Goal: Task Accomplishment & Management: Complete application form

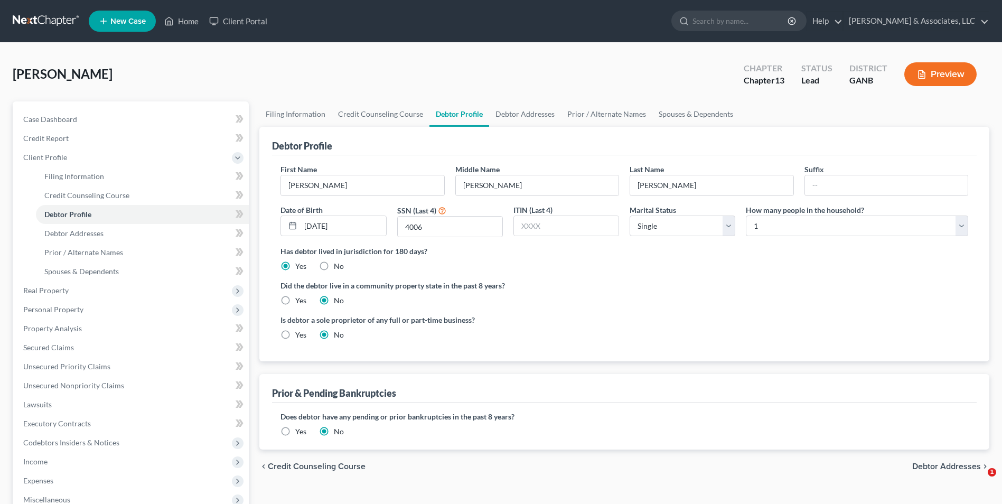
select select "0"
click at [187, 18] on link "Home" at bounding box center [181, 21] width 45 height 19
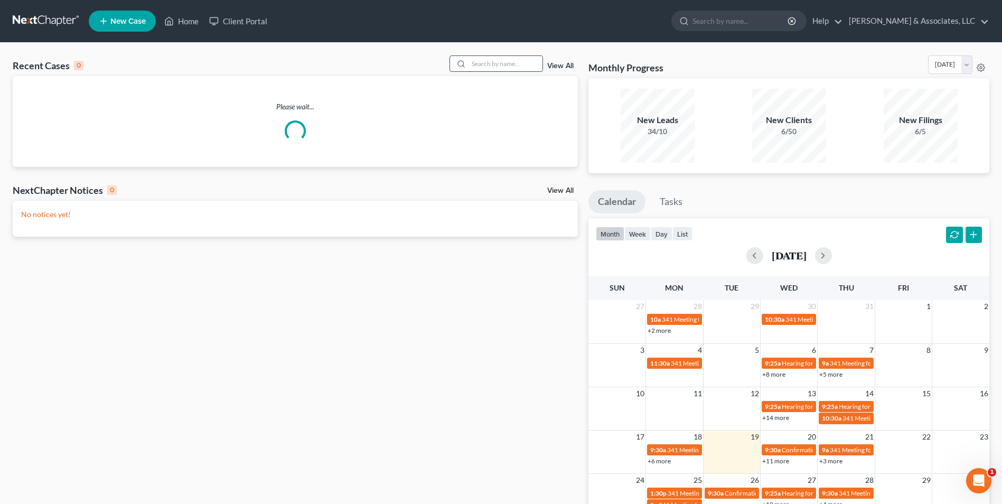
click at [504, 66] on input "search" at bounding box center [506, 63] width 74 height 15
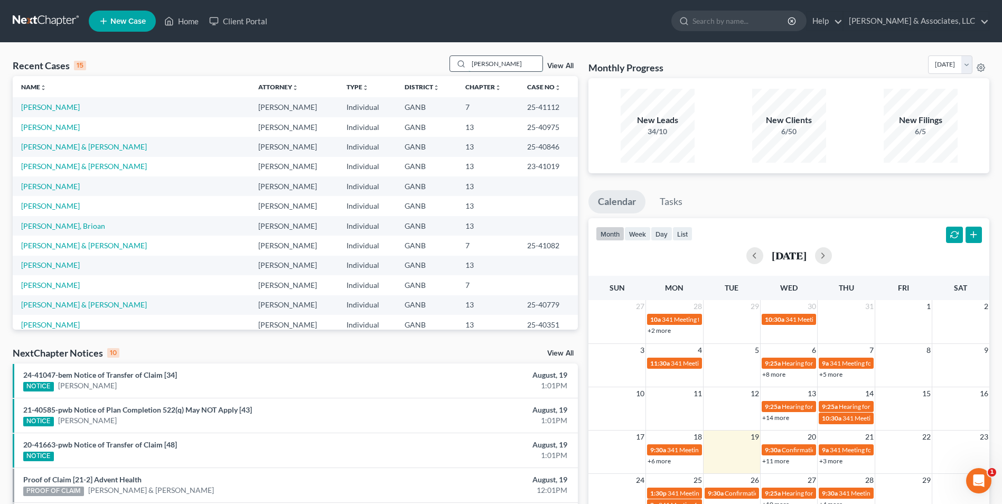
type input "[PERSON_NAME]"
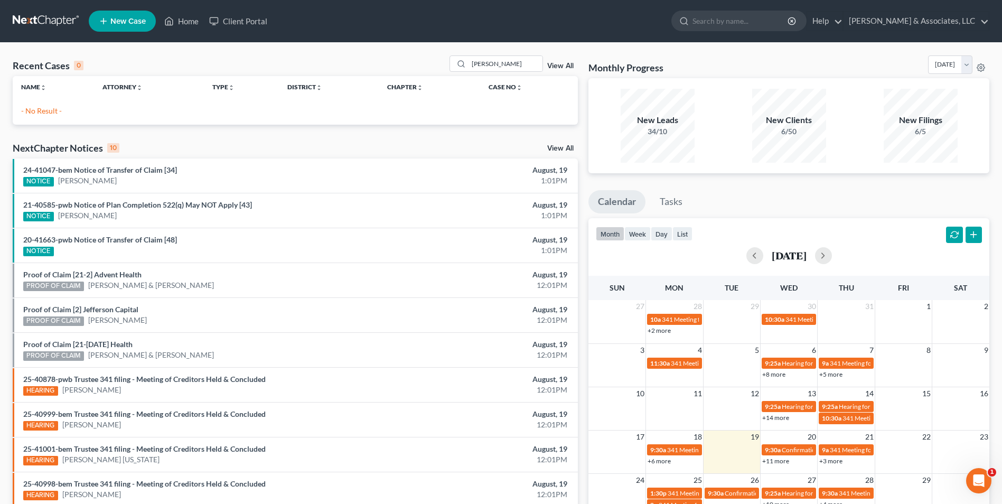
click at [113, 21] on span "New Case" at bounding box center [127, 21] width 35 height 8
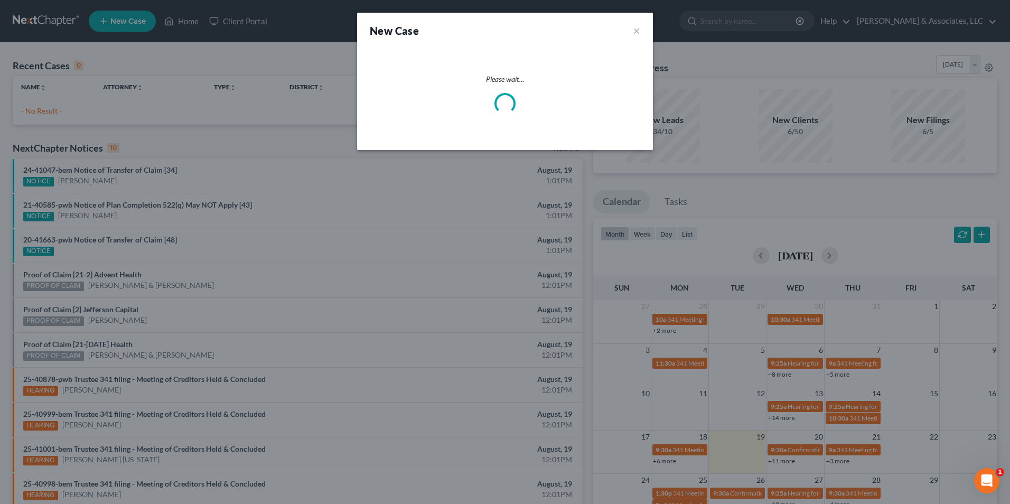
select select "19"
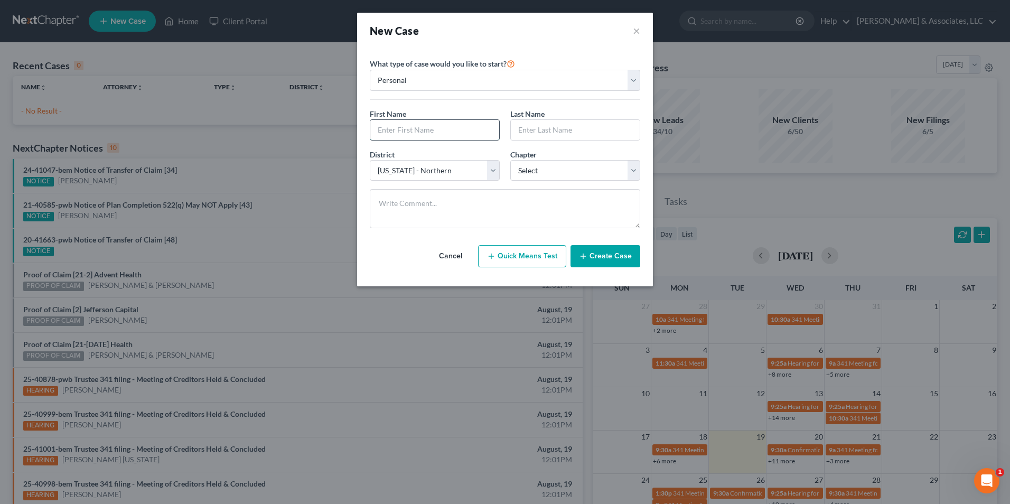
click at [442, 130] on input "text" at bounding box center [434, 130] width 129 height 20
type input "[PERSON_NAME]"
click at [631, 171] on select "Select 7 11 12 13" at bounding box center [575, 170] width 130 height 21
select select "3"
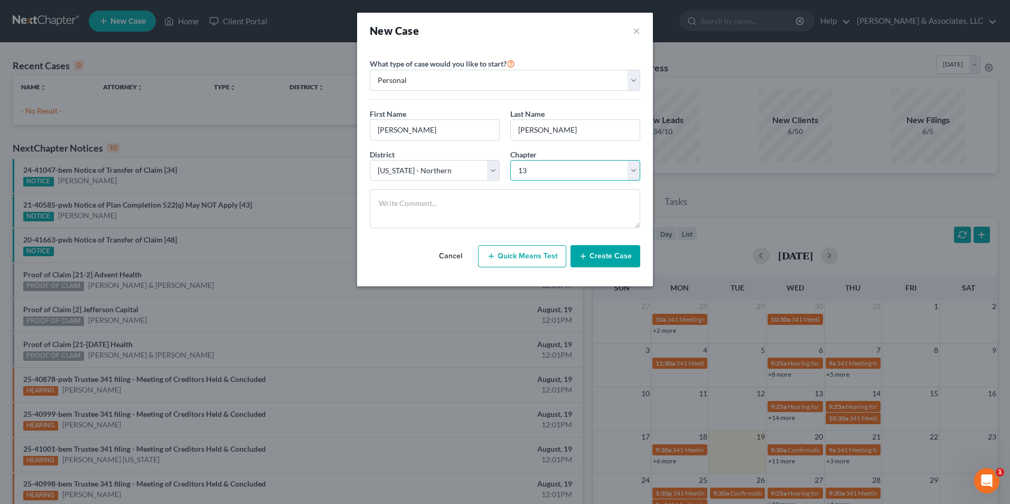
click at [510, 160] on select "Select 7 11 12 13" at bounding box center [575, 170] width 130 height 21
click at [615, 253] on button "Create Case" at bounding box center [606, 256] width 70 height 22
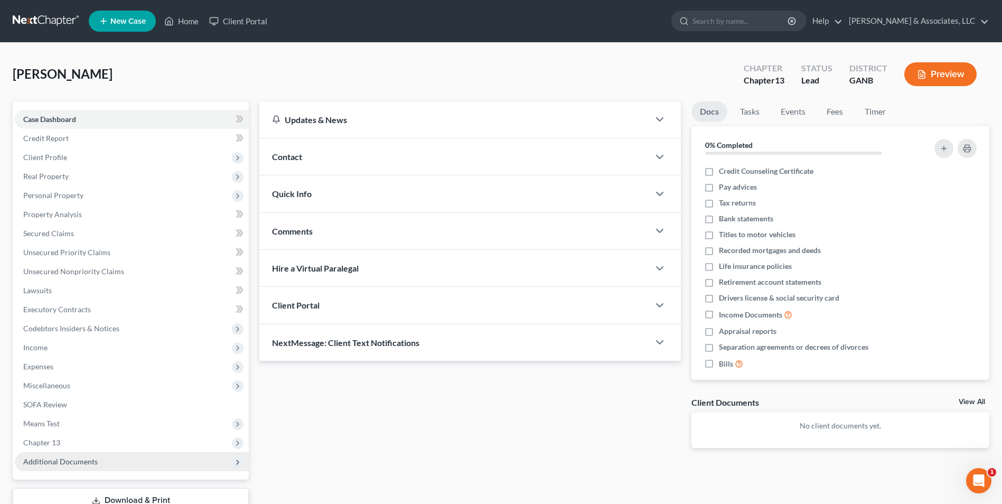
click at [81, 463] on span "Additional Documents" at bounding box center [60, 461] width 74 height 9
click at [73, 498] on span "Client Document Storage" at bounding box center [85, 499] width 83 height 9
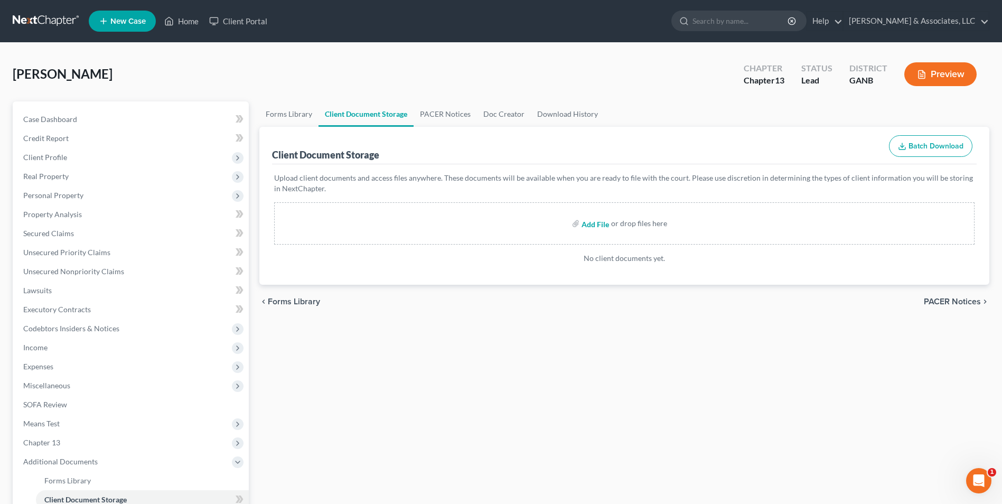
click at [591, 225] on input "file" at bounding box center [594, 223] width 25 height 19
type input "C:\fakepath\[PERSON_NAME].roadmap.pdf"
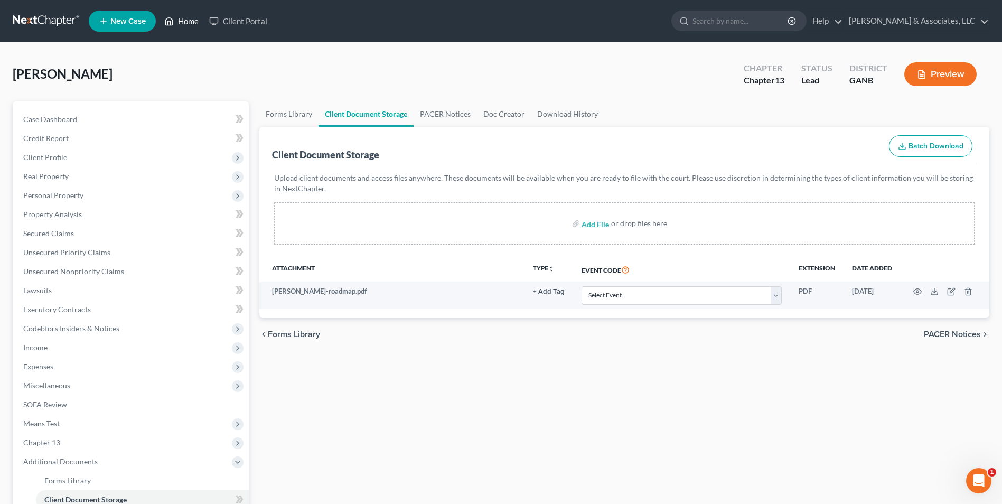
click at [175, 30] on link "Home" at bounding box center [181, 21] width 45 height 19
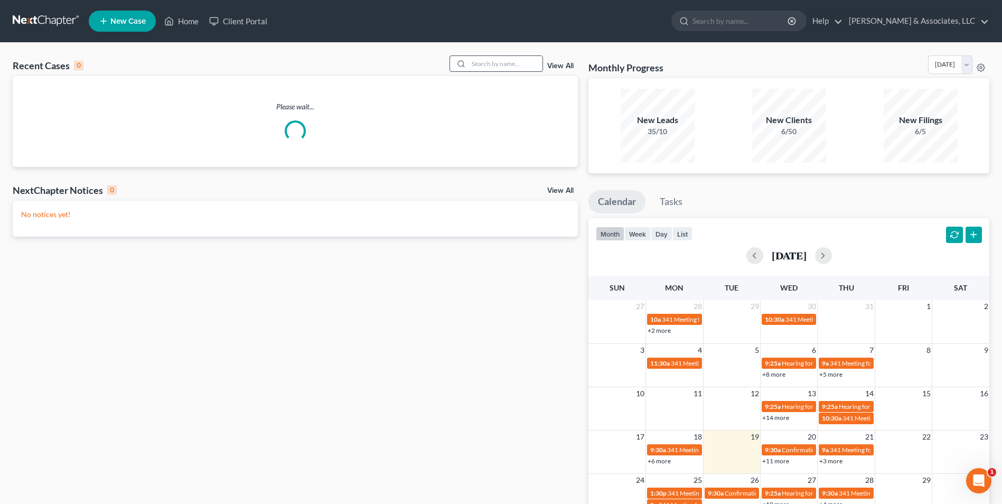
click at [490, 66] on input "search" at bounding box center [506, 63] width 74 height 15
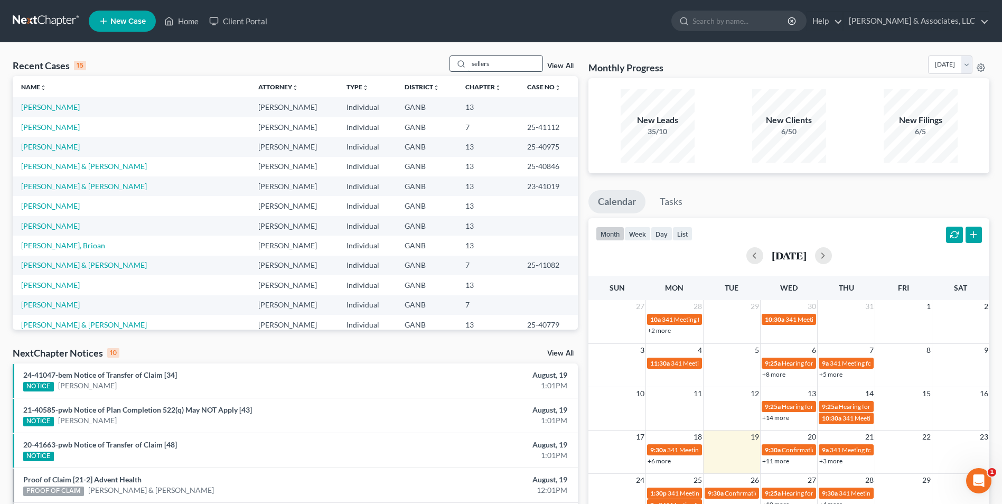
type input "sellers"
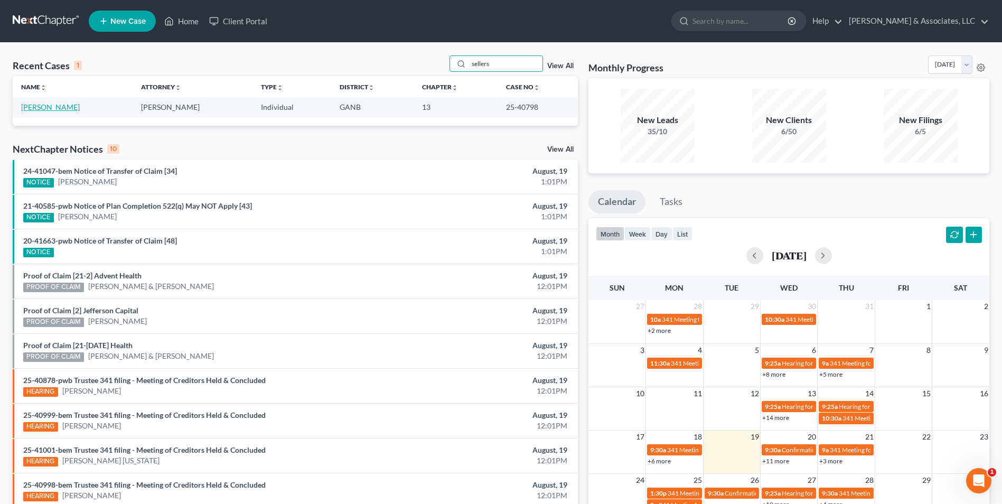
click at [35, 110] on link "[PERSON_NAME]" at bounding box center [50, 106] width 59 height 9
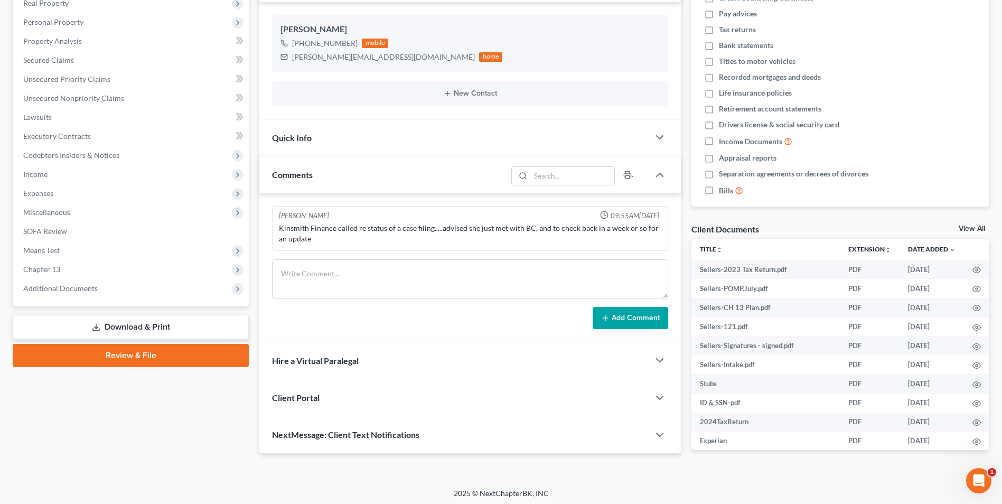
scroll to position [176, 0]
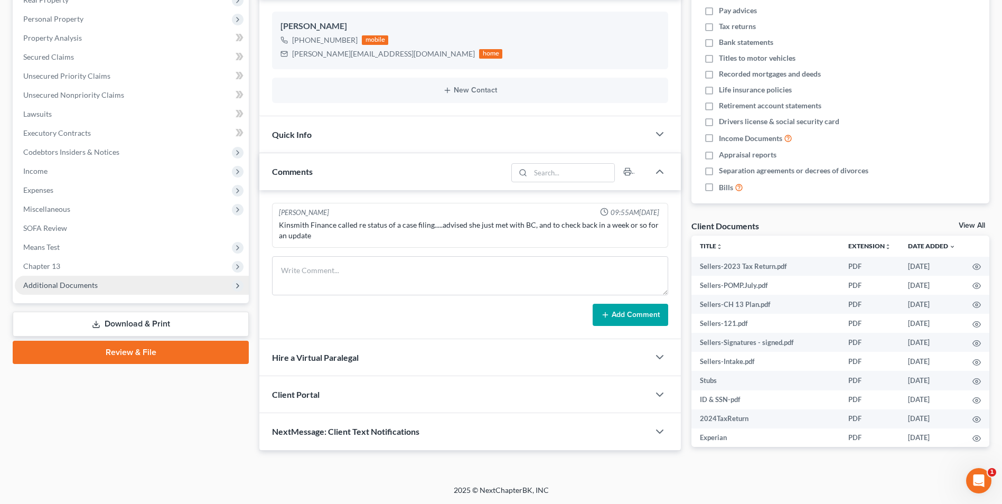
click at [62, 288] on span "Additional Documents" at bounding box center [60, 285] width 74 height 9
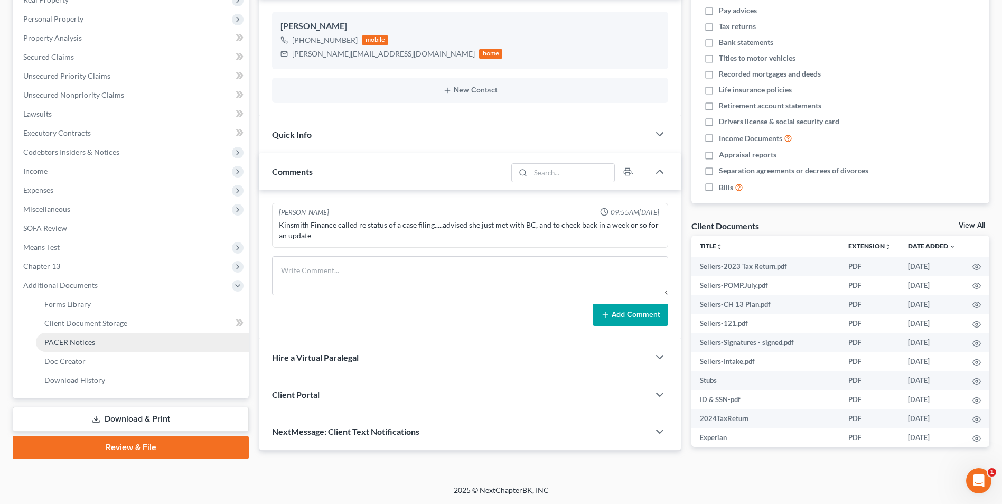
click at [80, 343] on span "PACER Notices" at bounding box center [69, 342] width 51 height 9
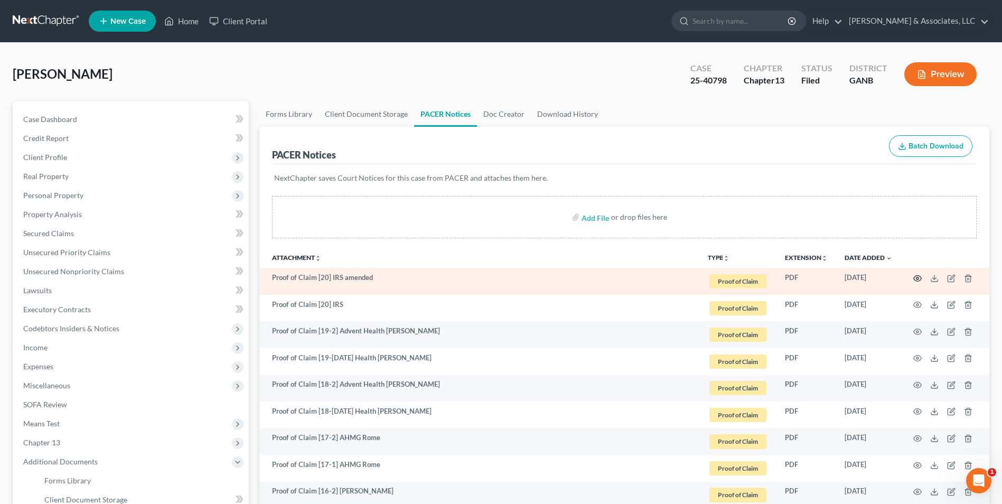
click at [918, 276] on icon "button" at bounding box center [918, 278] width 8 height 6
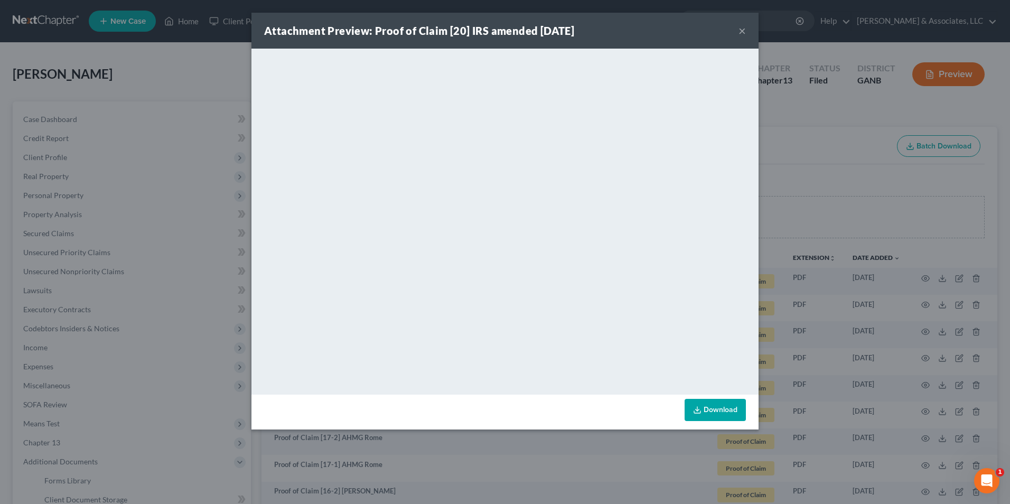
click at [744, 32] on button "×" at bounding box center [742, 30] width 7 height 13
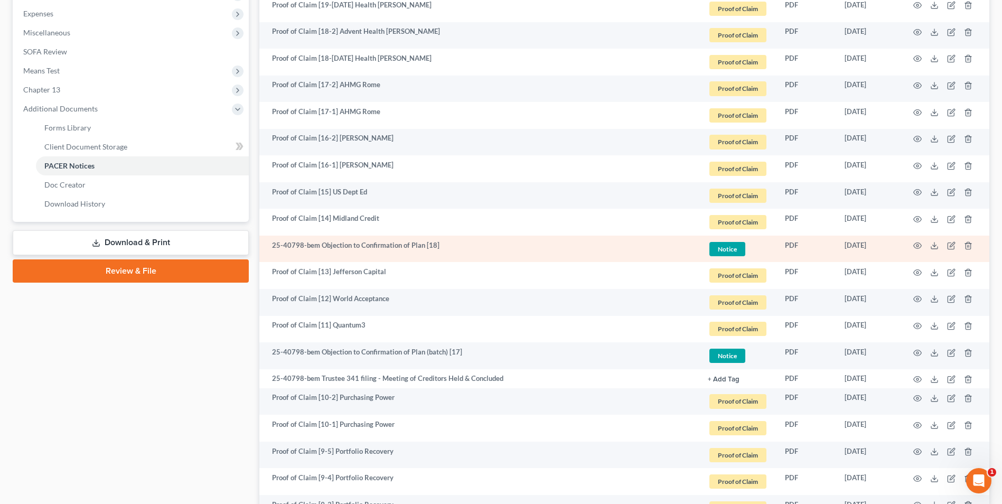
scroll to position [353, 0]
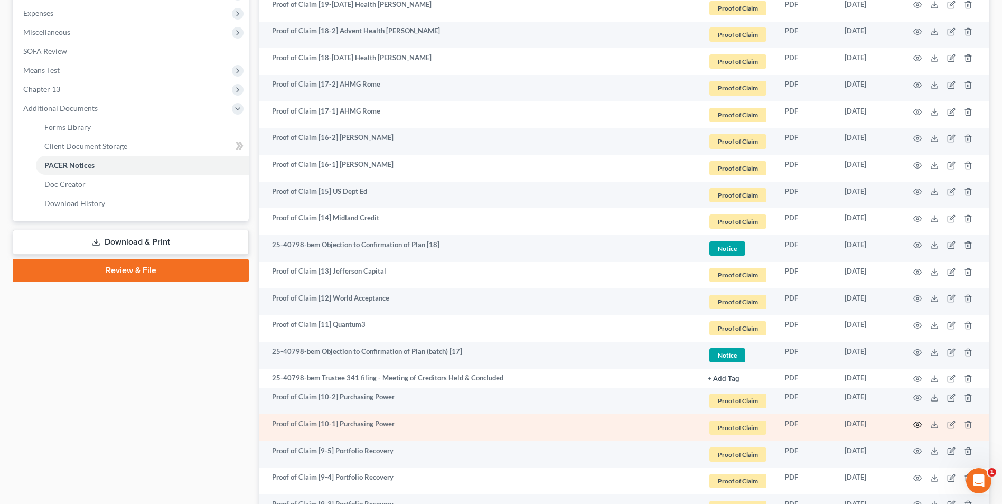
click at [918, 426] on icon "button" at bounding box center [917, 424] width 8 height 8
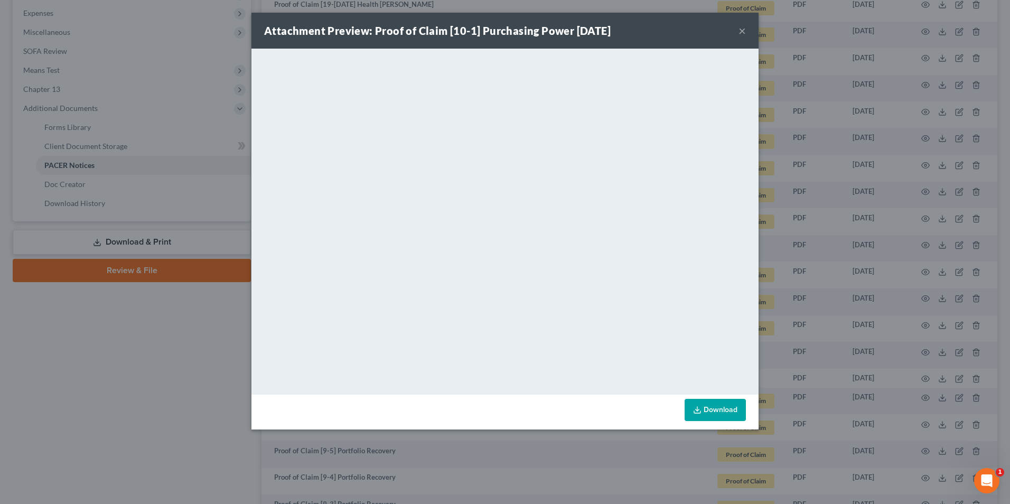
click at [744, 31] on button "×" at bounding box center [742, 30] width 7 height 13
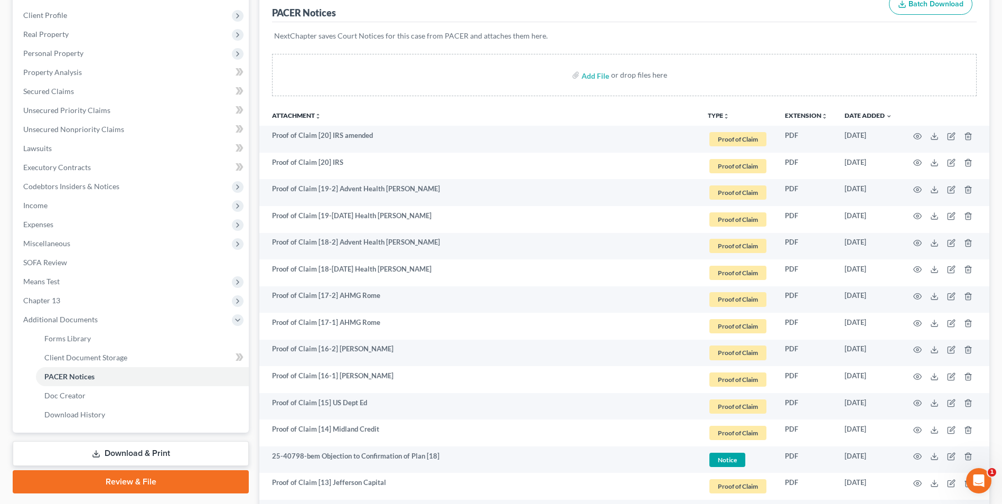
scroll to position [0, 0]
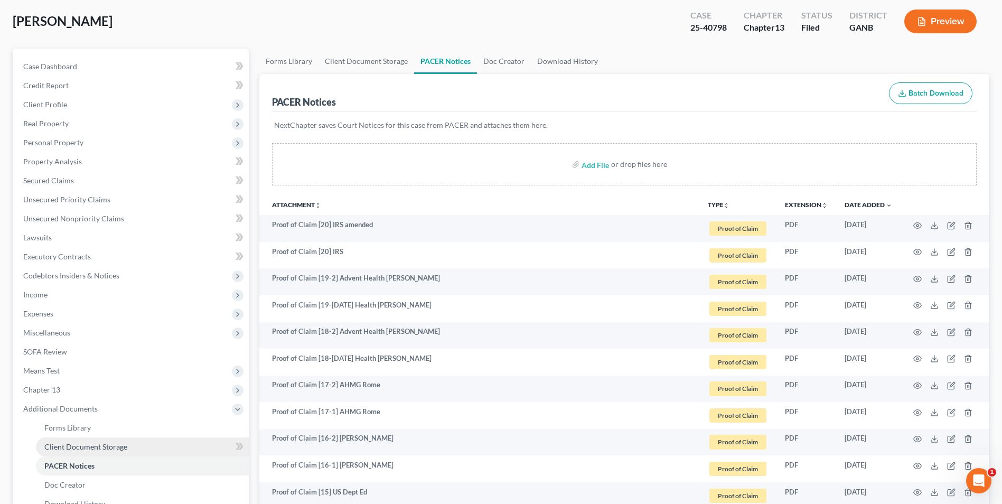
click at [97, 447] on span "Client Document Storage" at bounding box center [85, 446] width 83 height 9
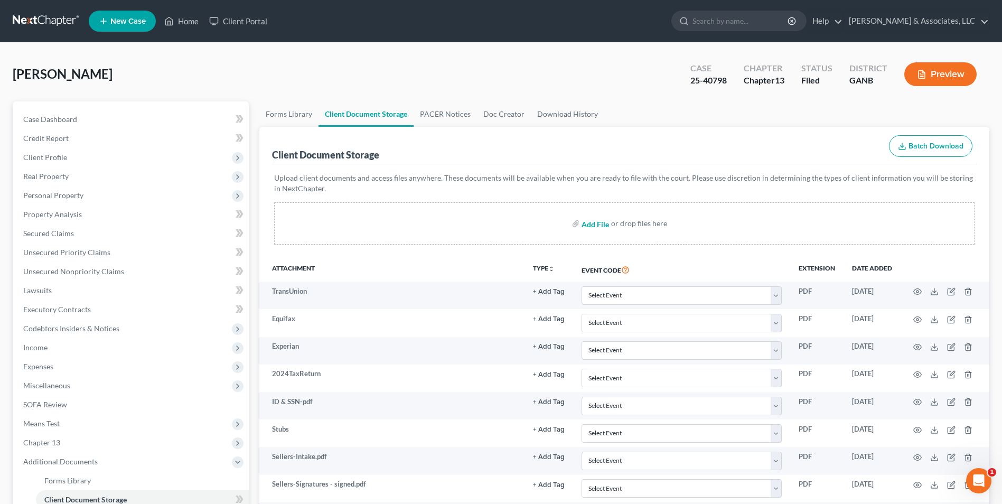
click at [601, 223] on input "file" at bounding box center [594, 223] width 25 height 19
type input "C:\fakepath\[DOMAIN_NAME] 13 Plan.pdf"
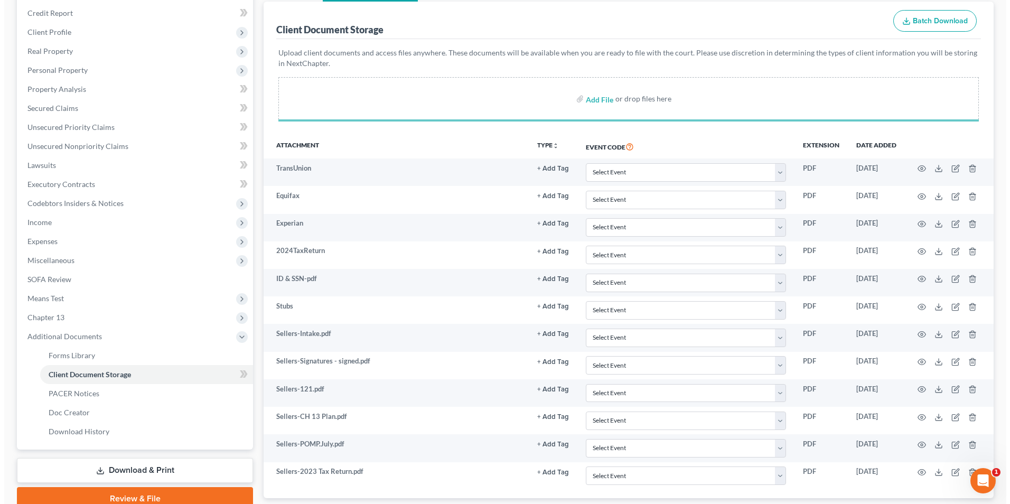
scroll to position [193, 0]
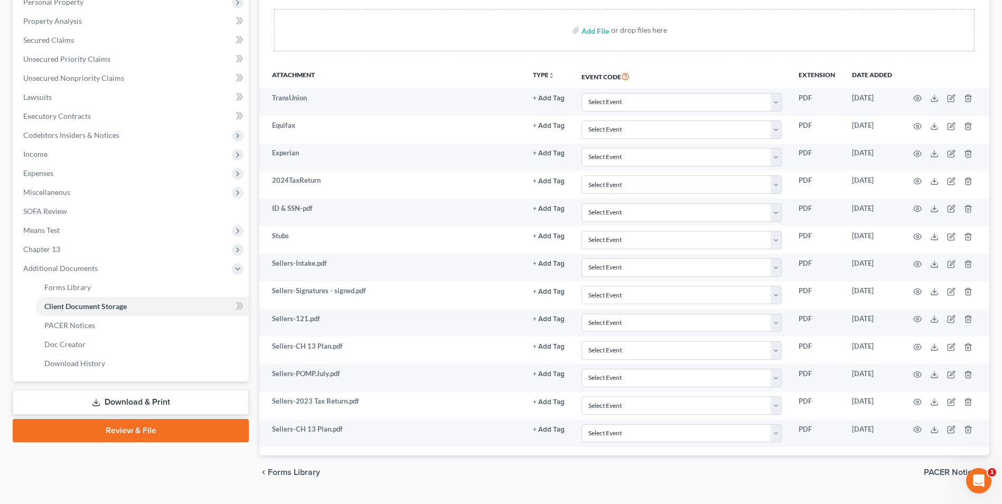
click at [973, 347] on td at bounding box center [945, 349] width 89 height 27
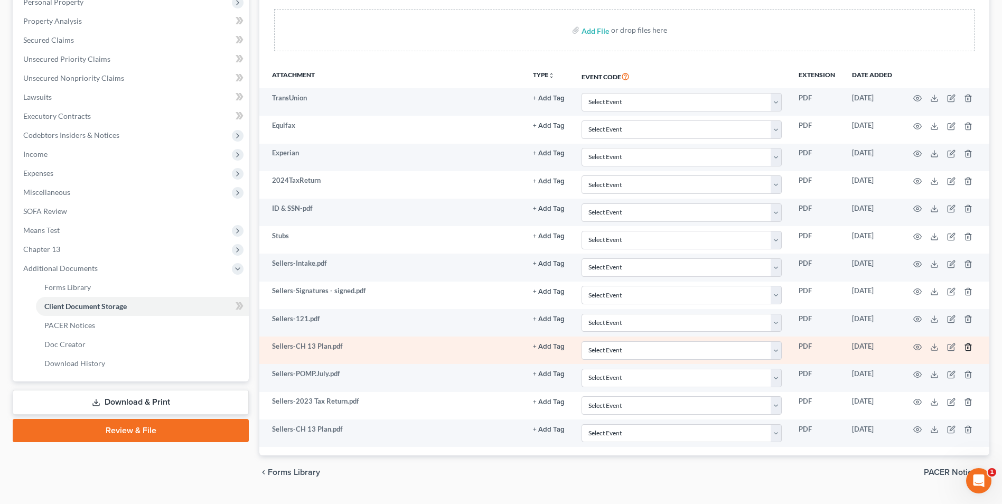
click at [969, 348] on line "button" at bounding box center [969, 348] width 0 height 2
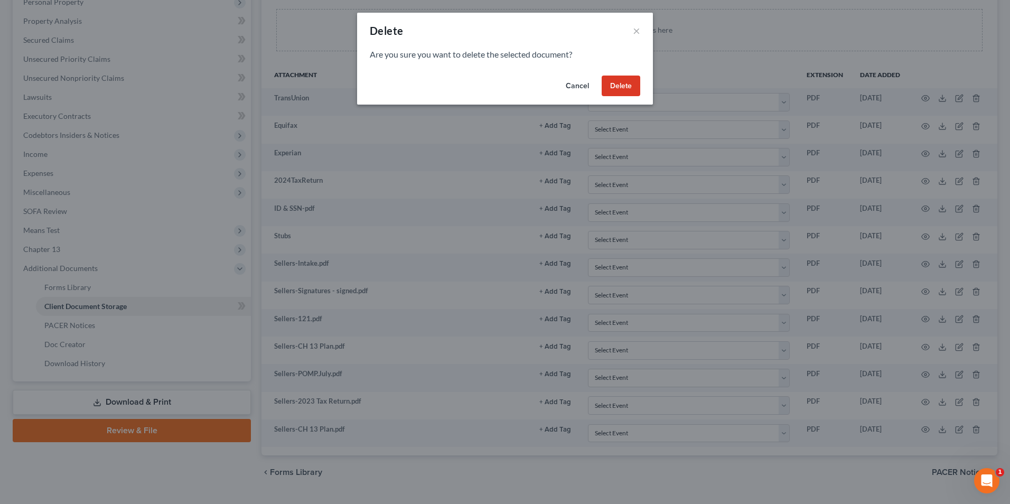
click at [609, 90] on button "Delete" at bounding box center [621, 86] width 39 height 21
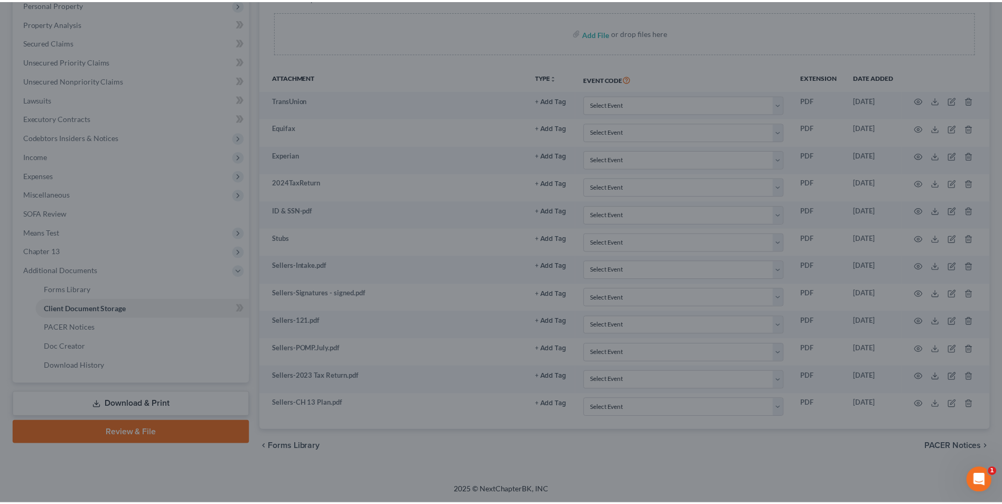
scroll to position [191, 0]
